Goal: Information Seeking & Learning: Learn about a topic

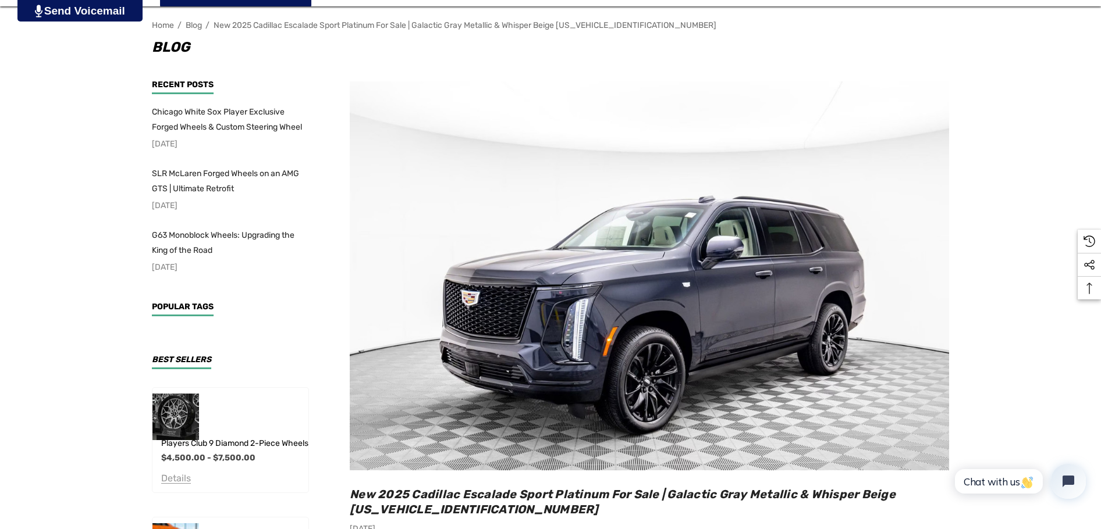
click at [819, 311] on img at bounding box center [649, 275] width 599 height 389
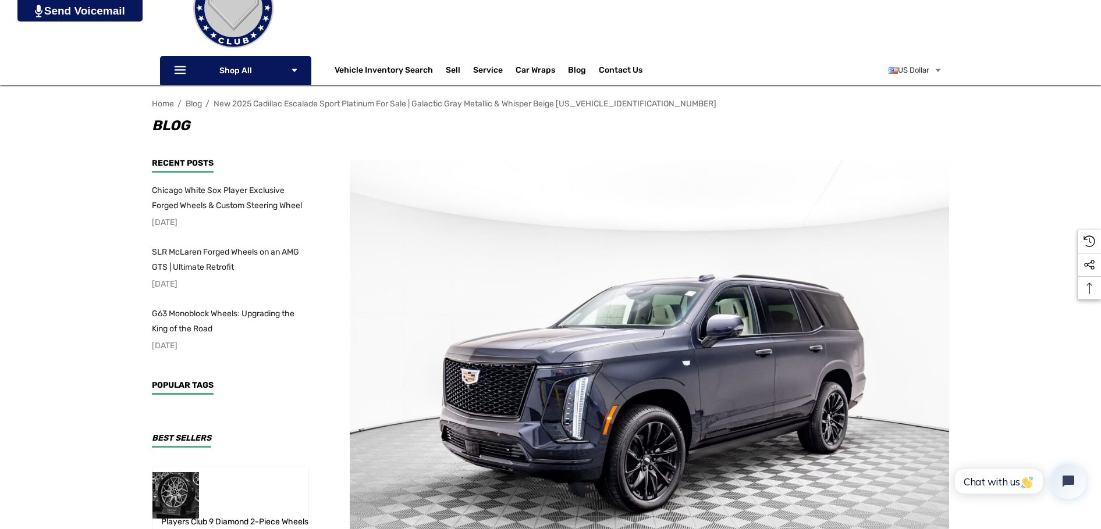
scroll to position [116, 0]
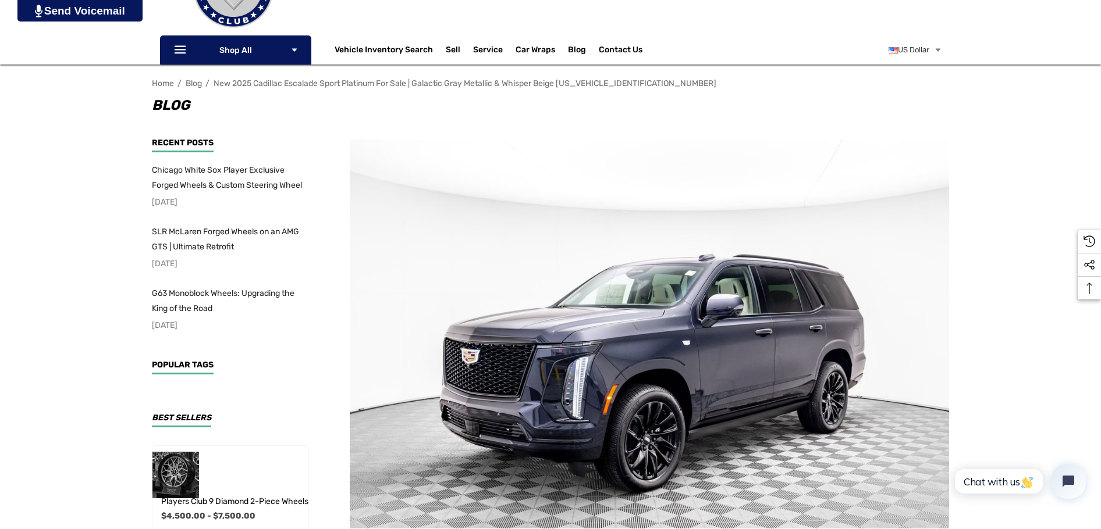
click at [819, 311] on img at bounding box center [649, 334] width 599 height 389
